Goal: Task Accomplishment & Management: Use online tool/utility

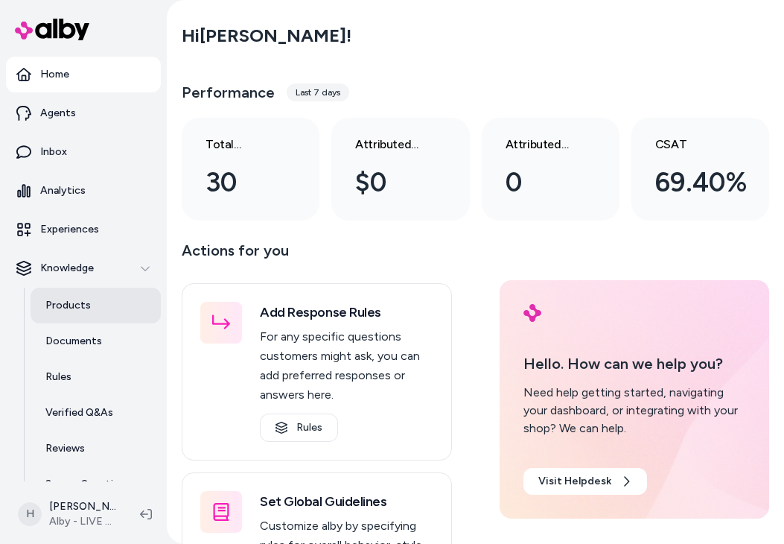
click at [48, 298] on p "Products" at bounding box center [67, 305] width 45 height 15
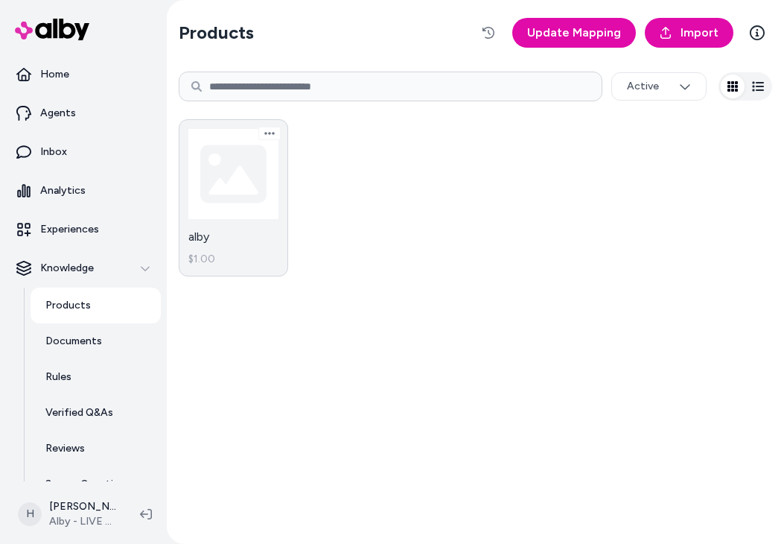
click at [251, 159] on link "alby $1.00" at bounding box center [233, 197] width 109 height 157
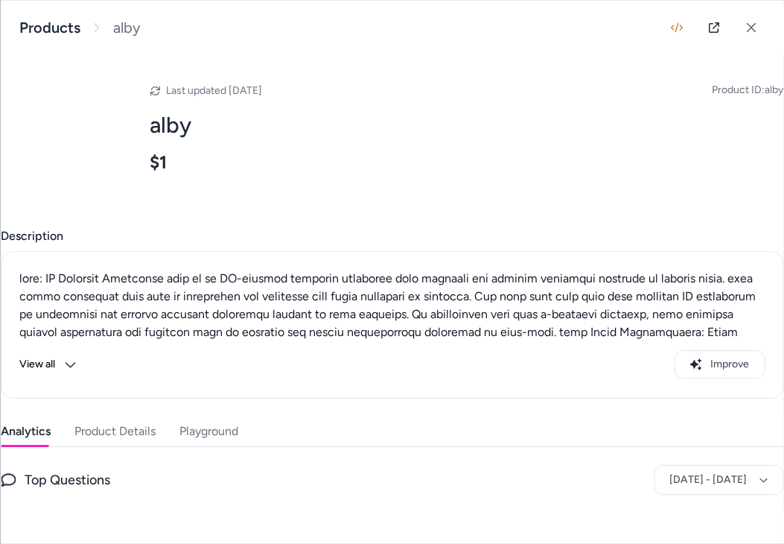
click at [211, 433] on button "Playground" at bounding box center [208, 431] width 59 height 30
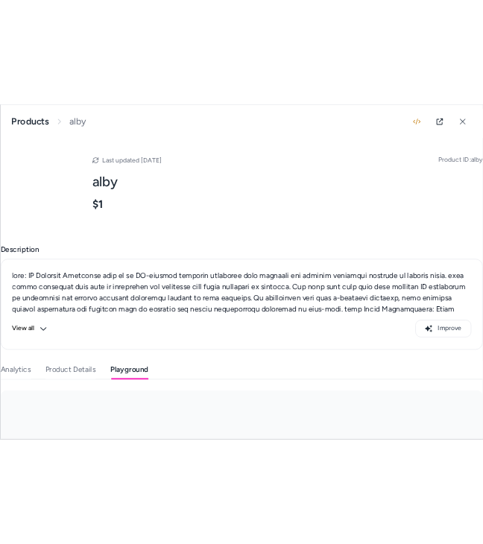
scroll to position [244, 0]
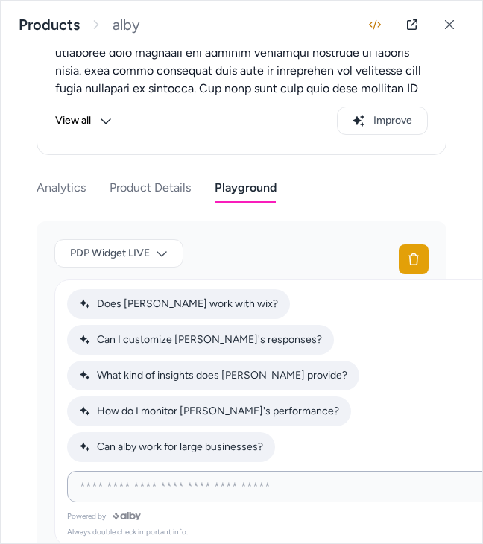
click at [238, 484] on input at bounding box center [290, 486] width 438 height 18
type input "*****"
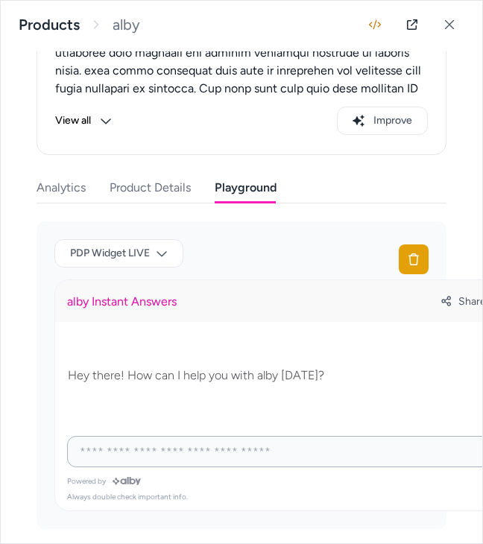
click at [331, 453] on input at bounding box center [290, 451] width 438 height 18
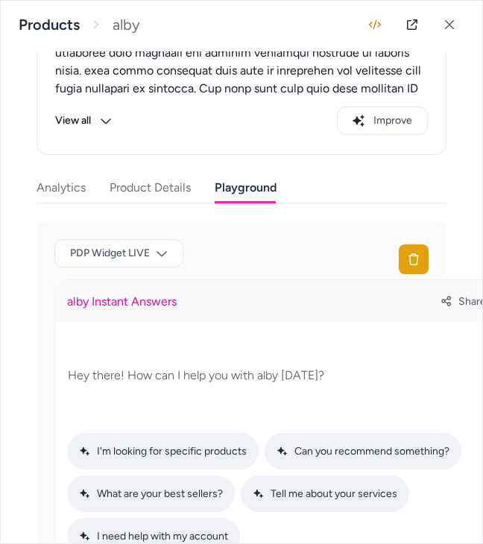
scroll to position [385, 0]
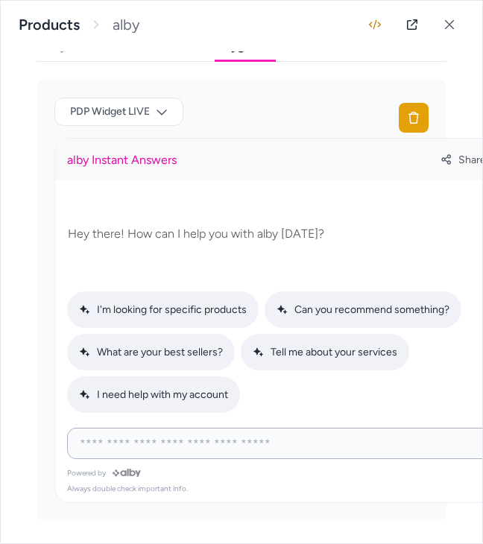
click at [275, 441] on input at bounding box center [290, 443] width 438 height 18
type input "***"
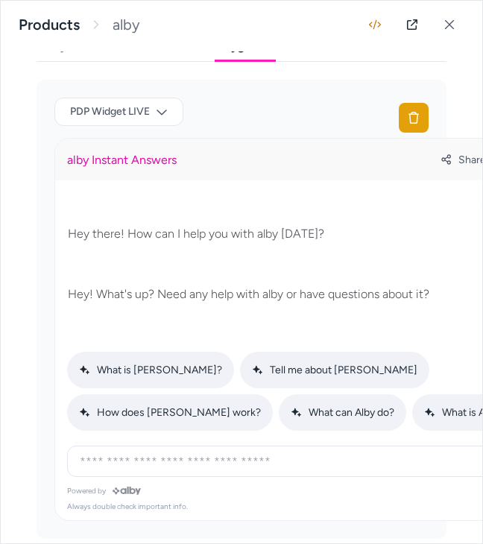
click at [348, 109] on div "PDP Widget LIVE" at bounding box center [241, 118] width 374 height 40
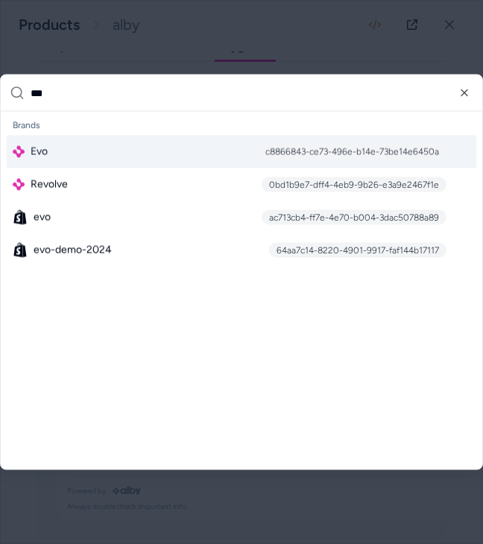
type input "***"
click at [316, 147] on div "c8866843-ce73-496e-b14e-73be14e6450a" at bounding box center [352, 151] width 188 height 15
click at [316, 147] on div "c8866843-ce73-496e-b14e-73be14e6450a" at bounding box center [344, 151] width 203 height 15
click at [295, 153] on div "c8866843-ce73-496e-b14e-73be14e6450a" at bounding box center [344, 151] width 203 height 15
click at [221, 152] on div "Evo c8866843-ce73-496e-b14e-73be14e6450a" at bounding box center [241, 152] width 469 height 33
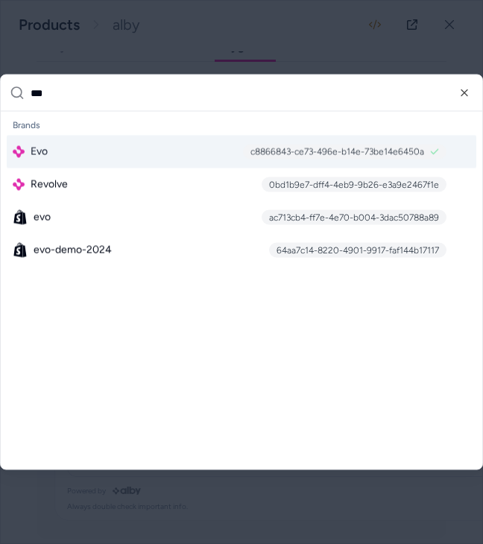
click at [221, 152] on div "Evo c8866843-ce73-496e-b14e-73be14e6450a" at bounding box center [241, 152] width 469 height 33
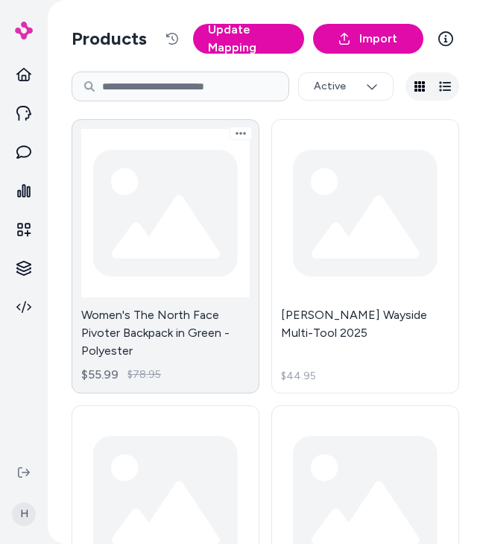
click at [188, 227] on link "Women's The North Face Pivoter Backpack in Green - Polyester $55.99 $78.95" at bounding box center [165, 256] width 188 height 274
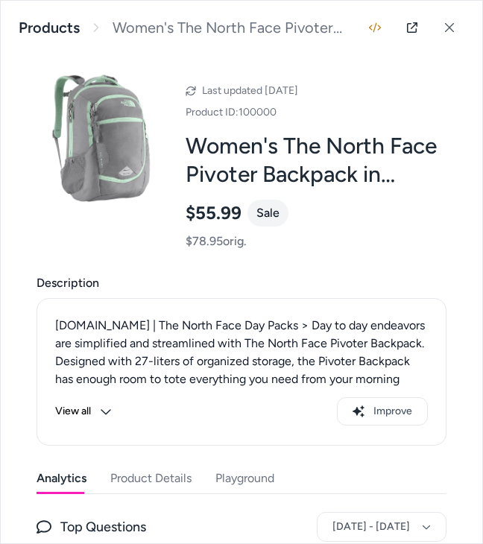
click at [250, 484] on button "Playground" at bounding box center [244, 478] width 59 height 30
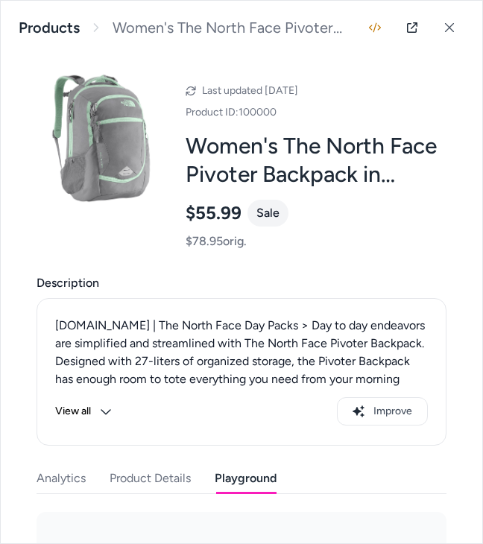
scroll to position [290, 0]
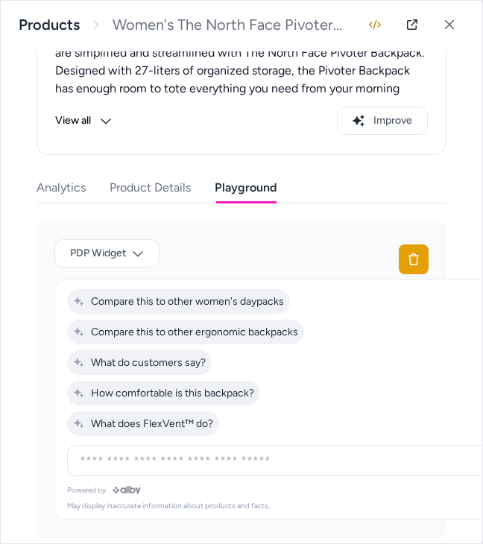
click at [212, 448] on div at bounding box center [305, 460] width 468 height 30
click at [212, 461] on input at bounding box center [290, 460] width 438 height 18
type input "***"
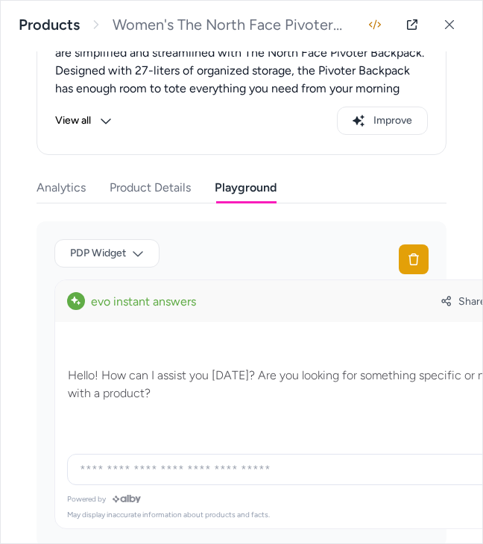
scroll to position [317, 0]
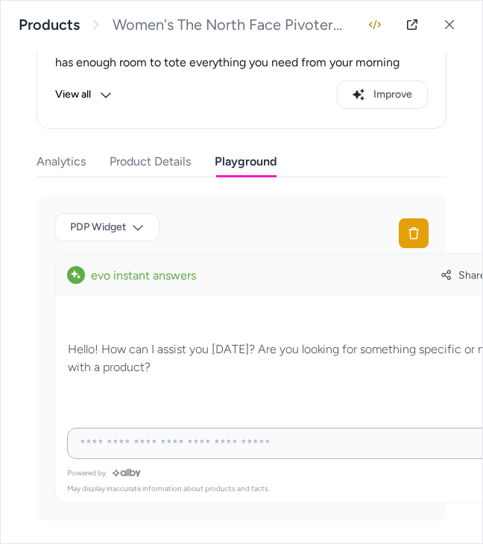
click at [229, 449] on input at bounding box center [290, 443] width 438 height 18
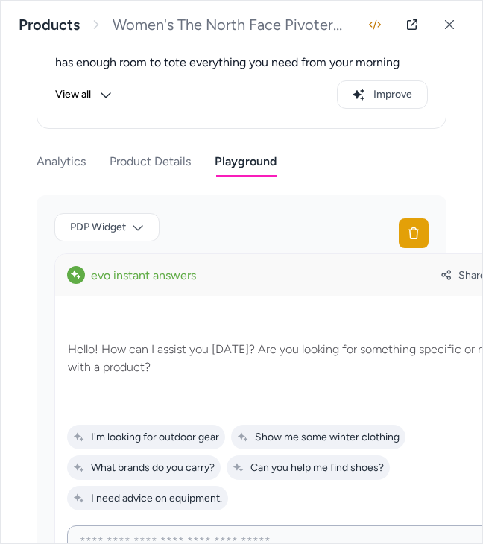
scroll to position [414, 0]
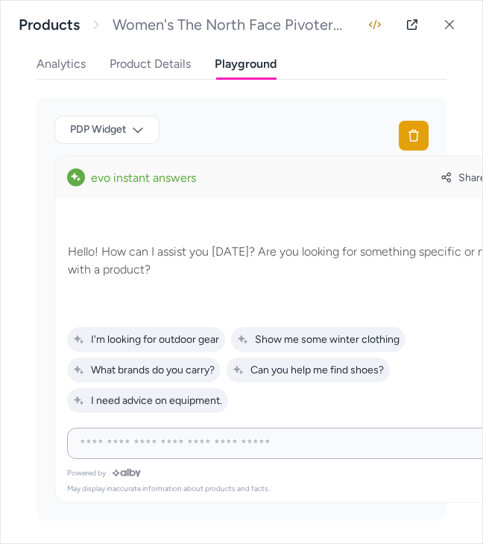
click at [242, 445] on input at bounding box center [290, 443] width 438 height 18
type input "*****"
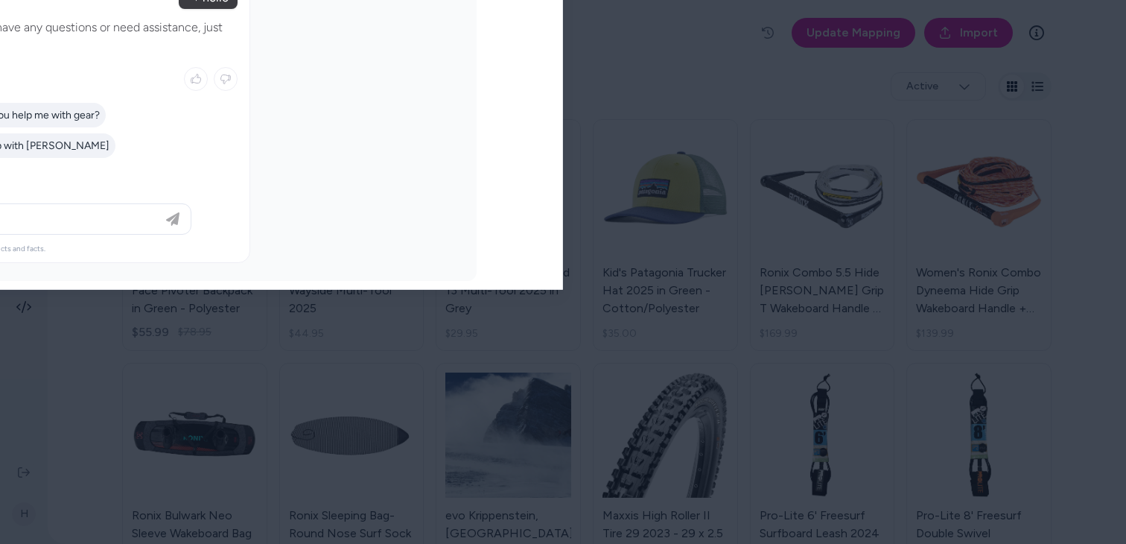
click at [270, 31] on html "H Products Update Mapping Import Active Women's The North Face Pivoter Backpack…" at bounding box center [563, 272] width 1126 height 544
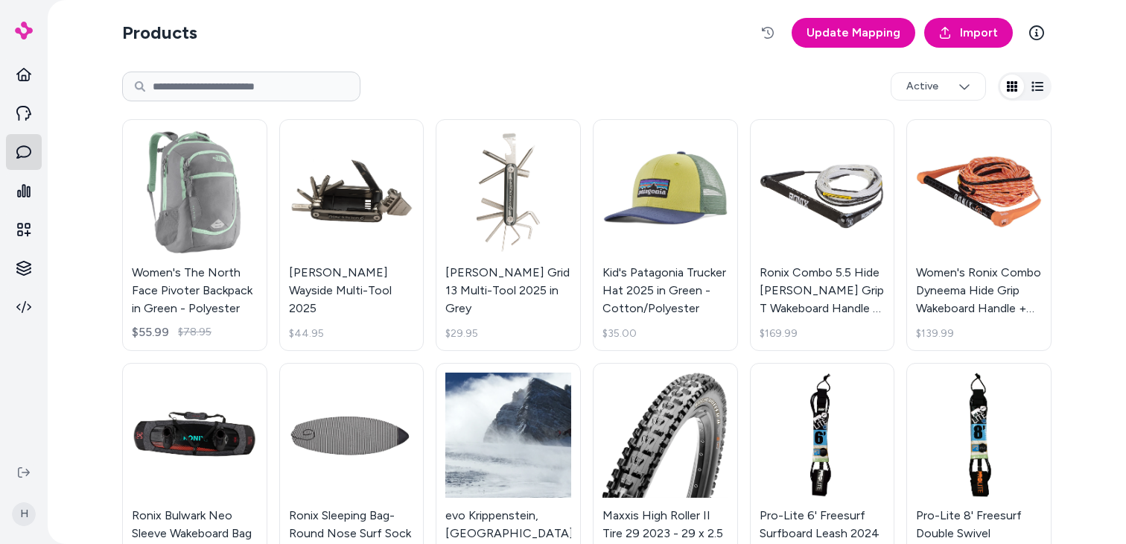
click at [27, 151] on icon at bounding box center [23, 151] width 15 height 15
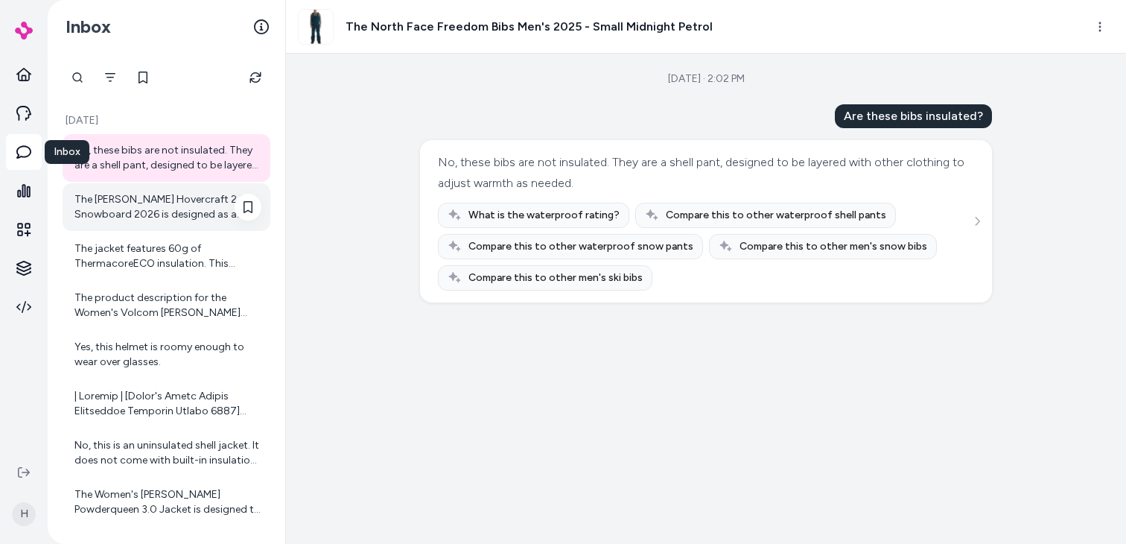
click at [149, 198] on div "The Jones Hovercraft 2.0 Snowboard 2026 is designed as a unisex snowboard suita…" at bounding box center [167, 207] width 187 height 30
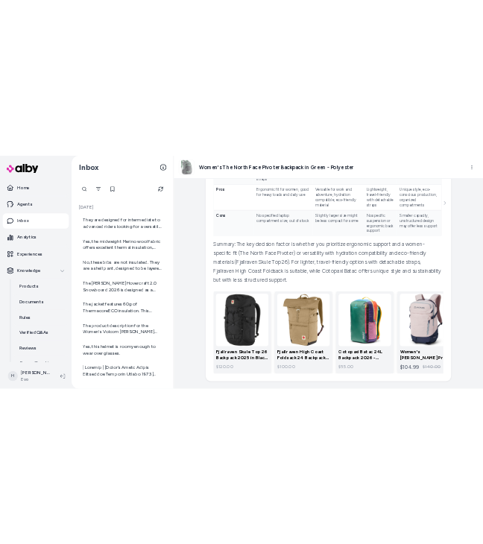
scroll to position [1977, 0]
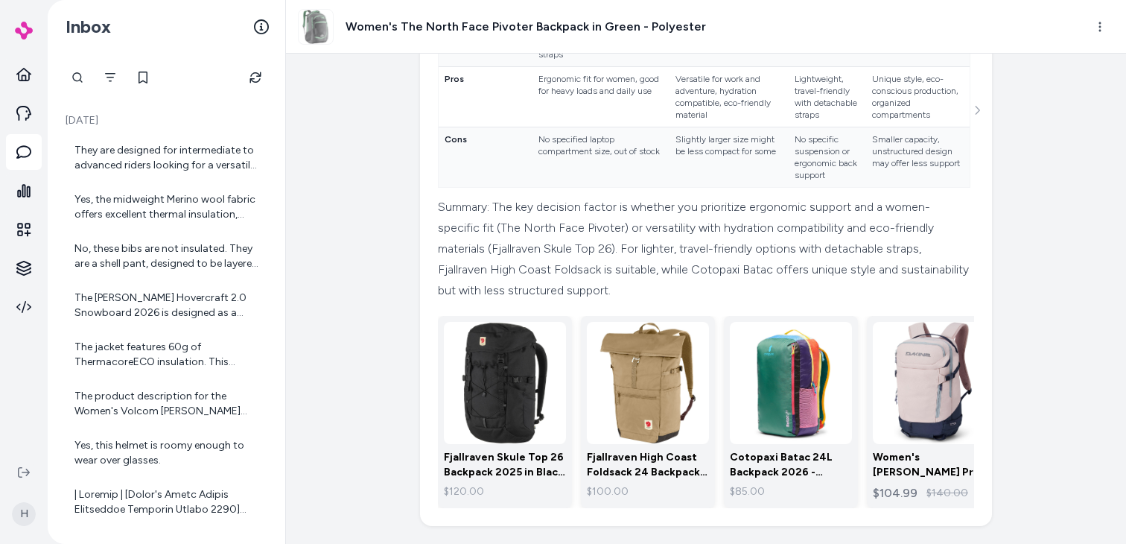
scroll to position [1773, 0]
